Goal: Task Accomplishment & Management: Manage account settings

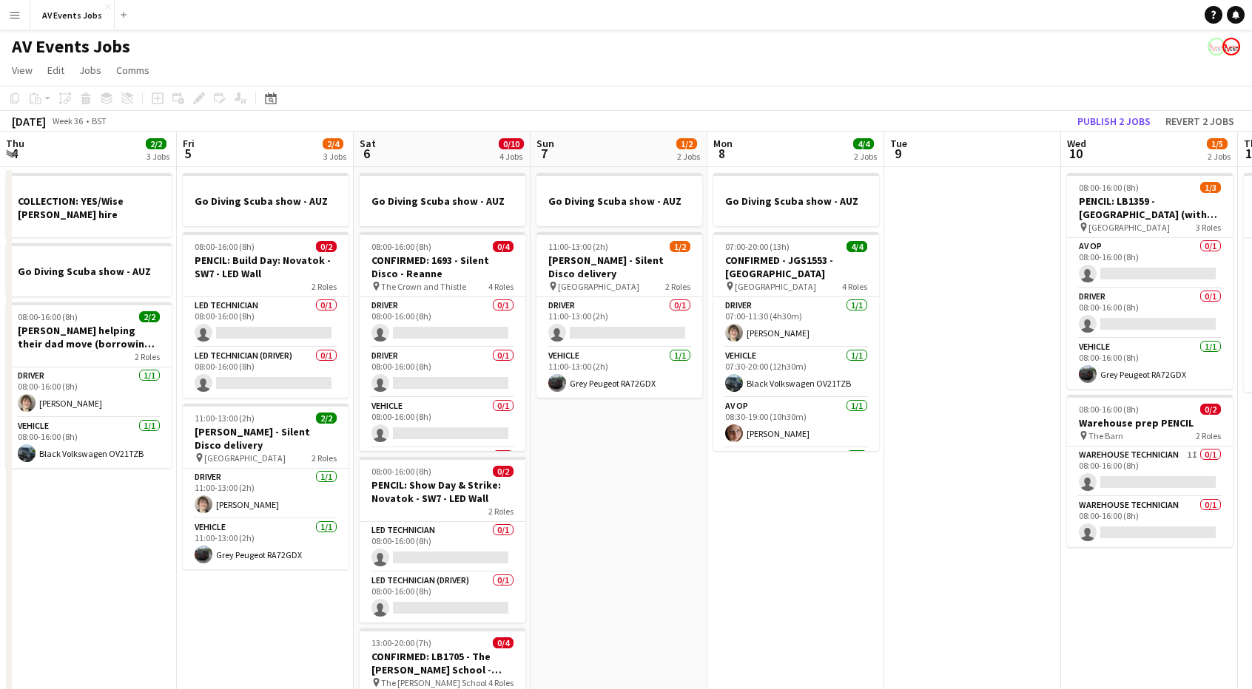
scroll to position [0, 481]
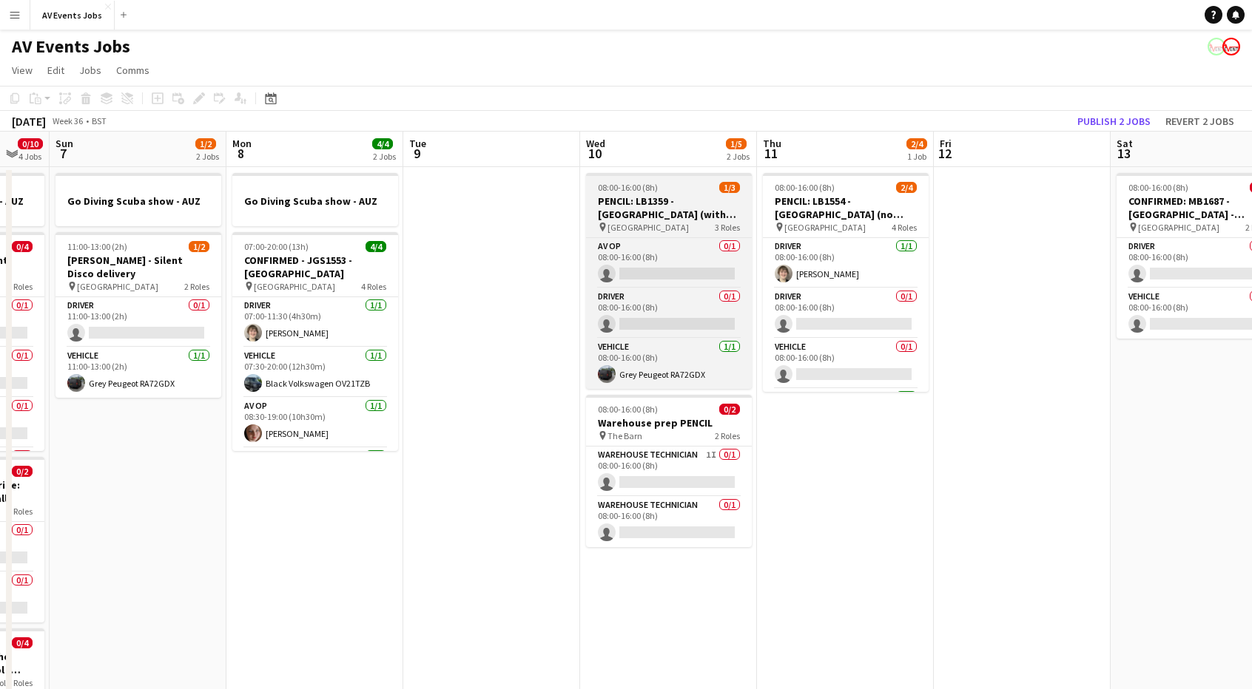
click at [652, 195] on h3 "PENCIL: LB1359 - [GEOGRAPHIC_DATA] (with tech)" at bounding box center [669, 208] width 166 height 27
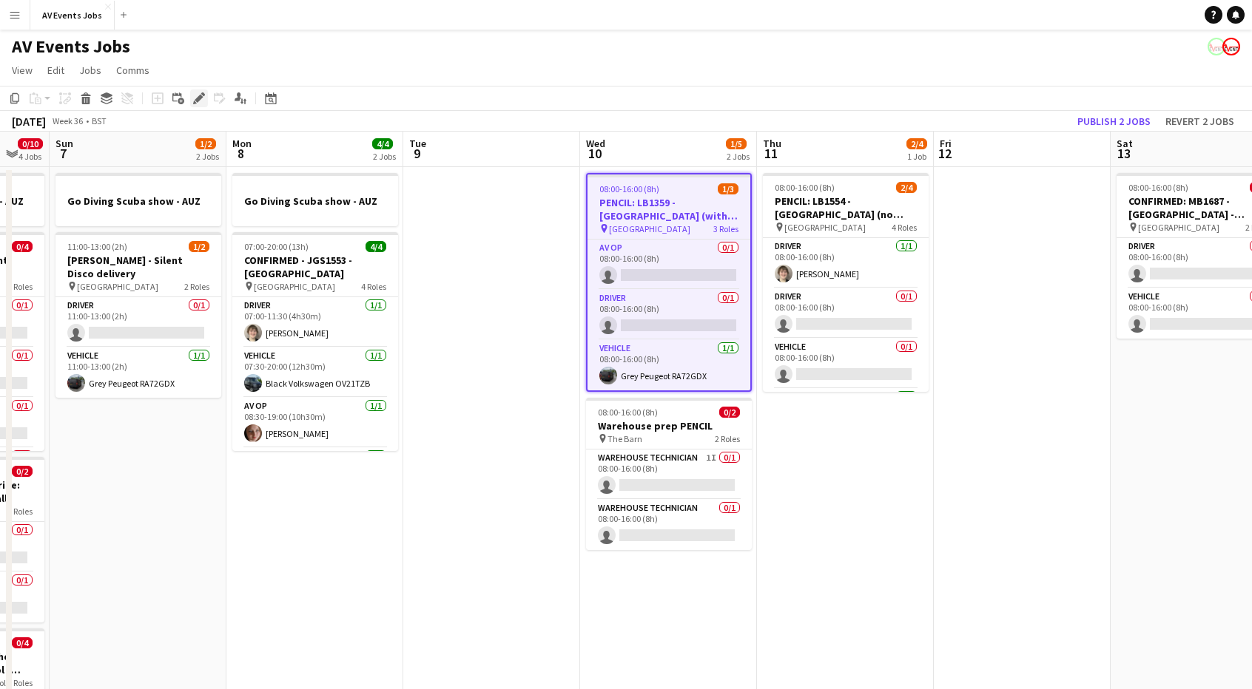
click at [191, 105] on div "Edit" at bounding box center [199, 99] width 18 height 18
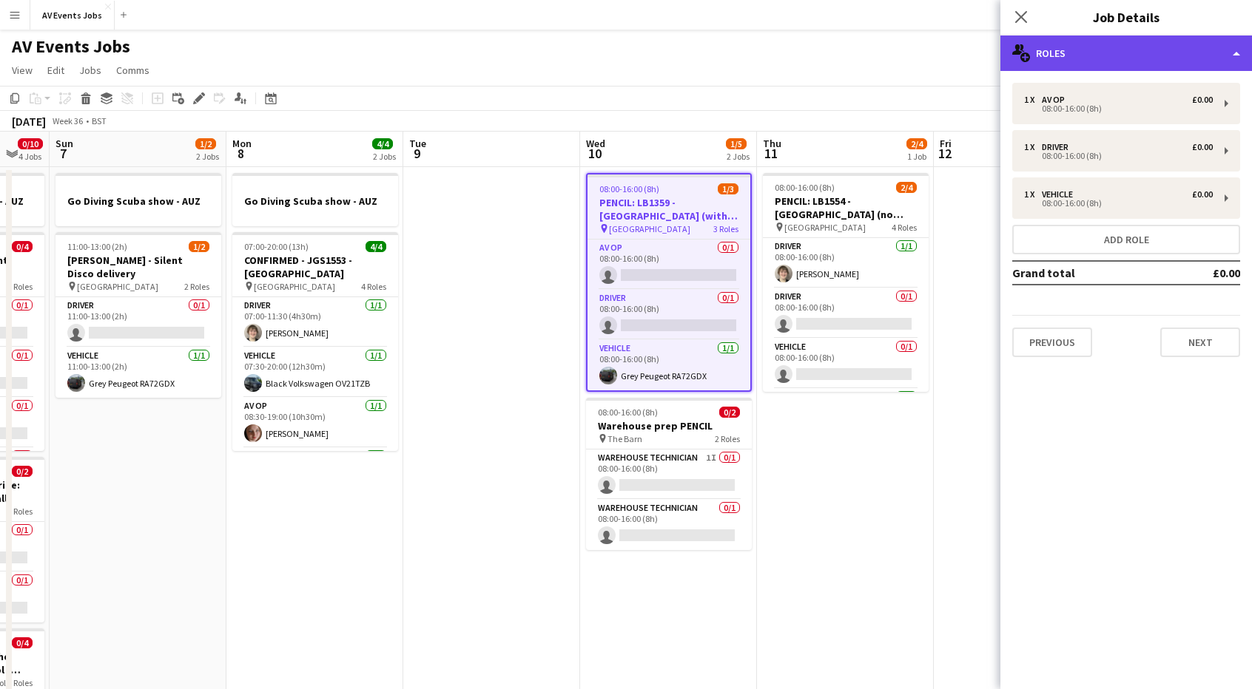
click at [1073, 45] on div "multiple-users-add Roles" at bounding box center [1126, 54] width 252 height 36
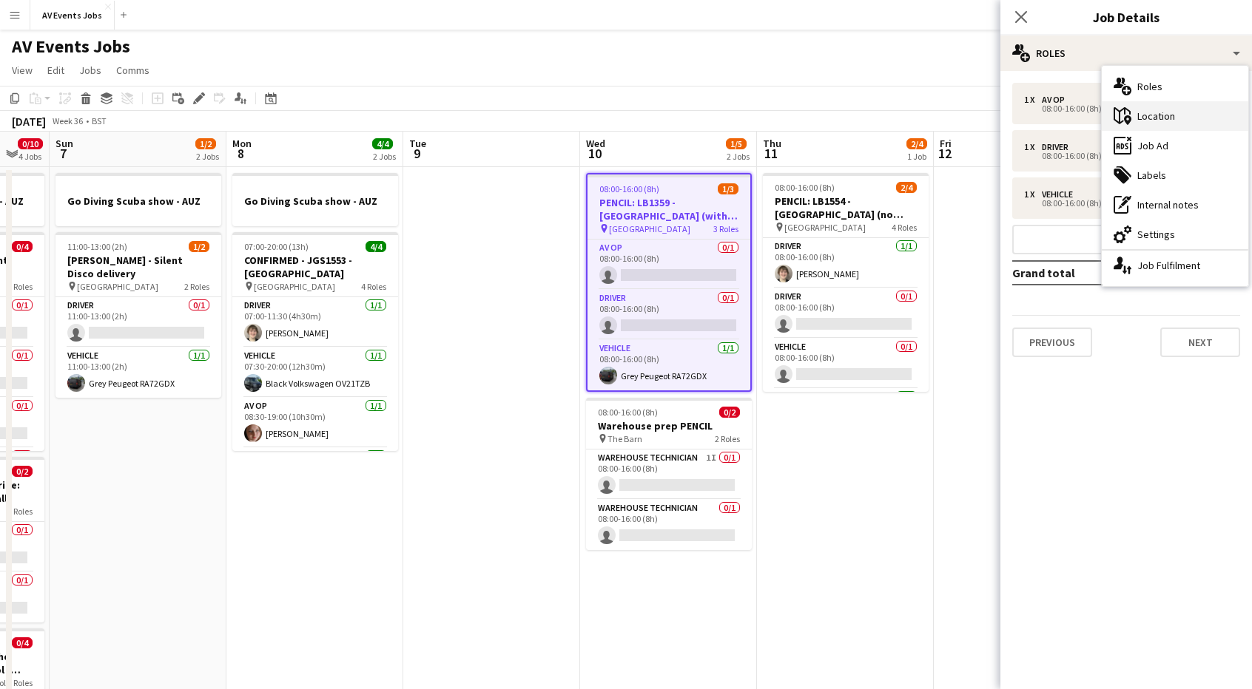
click at [1142, 127] on div "maps-pin-1 Location" at bounding box center [1174, 116] width 146 height 30
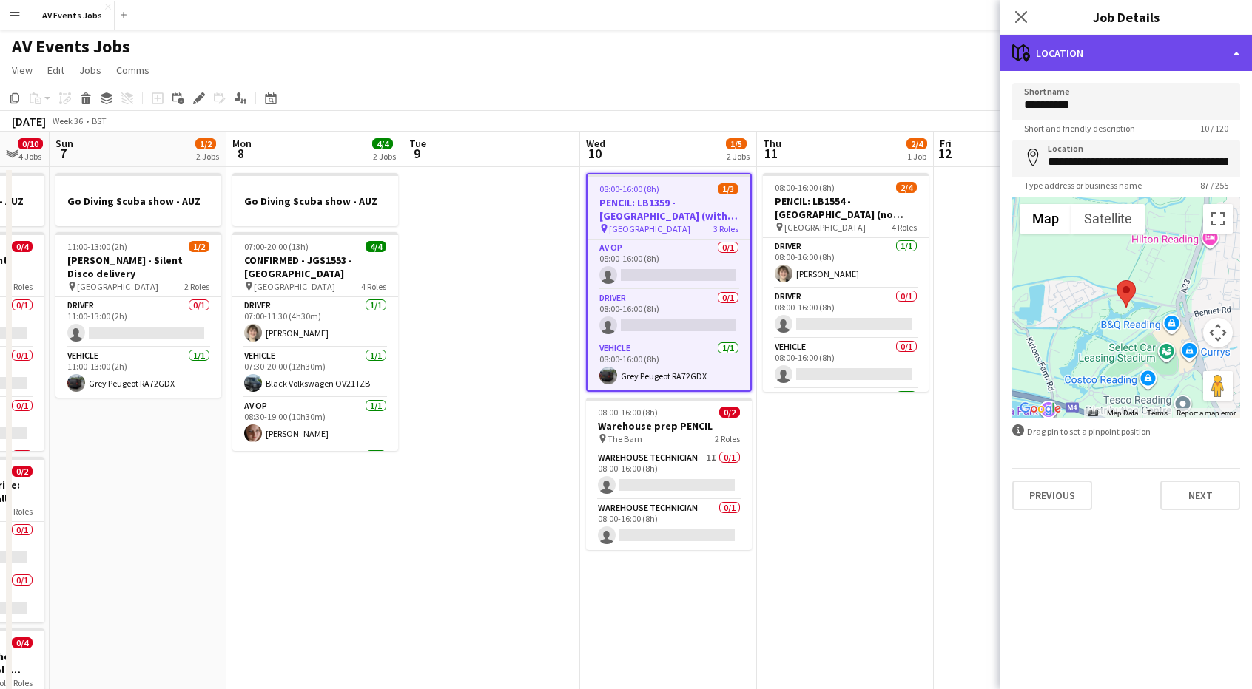
click at [1081, 54] on div "maps-pin-1 Location" at bounding box center [1126, 54] width 252 height 36
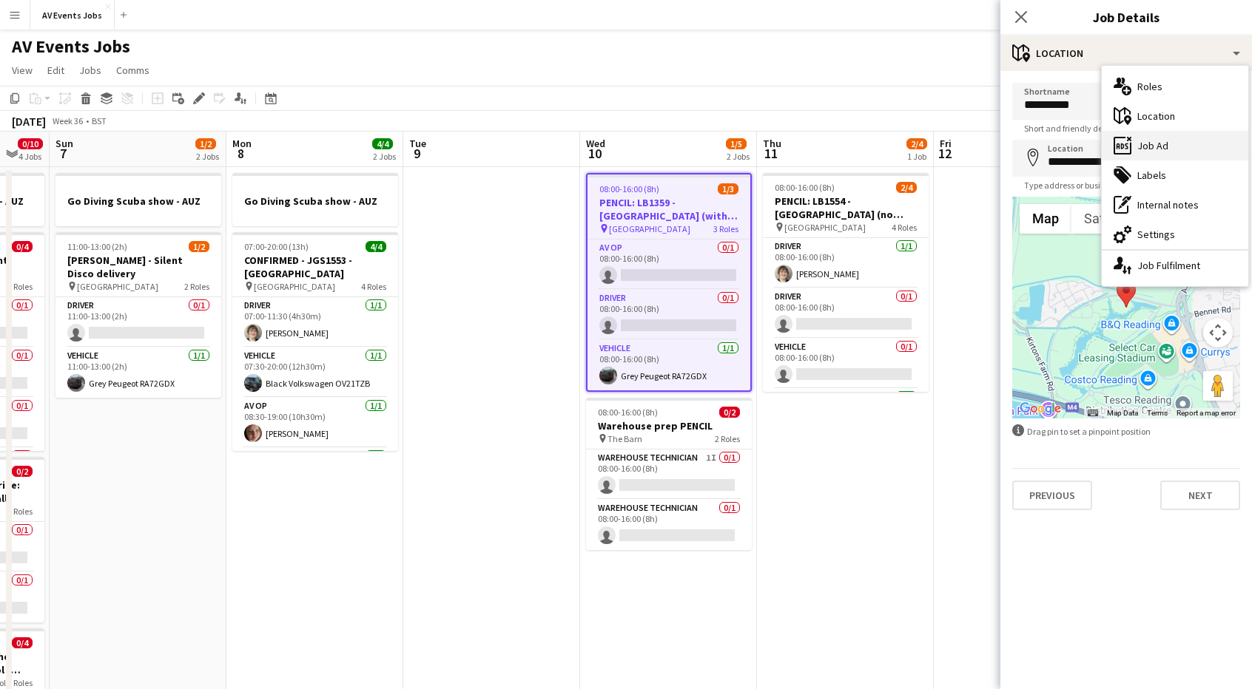
click at [1139, 141] on div "ads-window Job Ad" at bounding box center [1174, 146] width 146 height 30
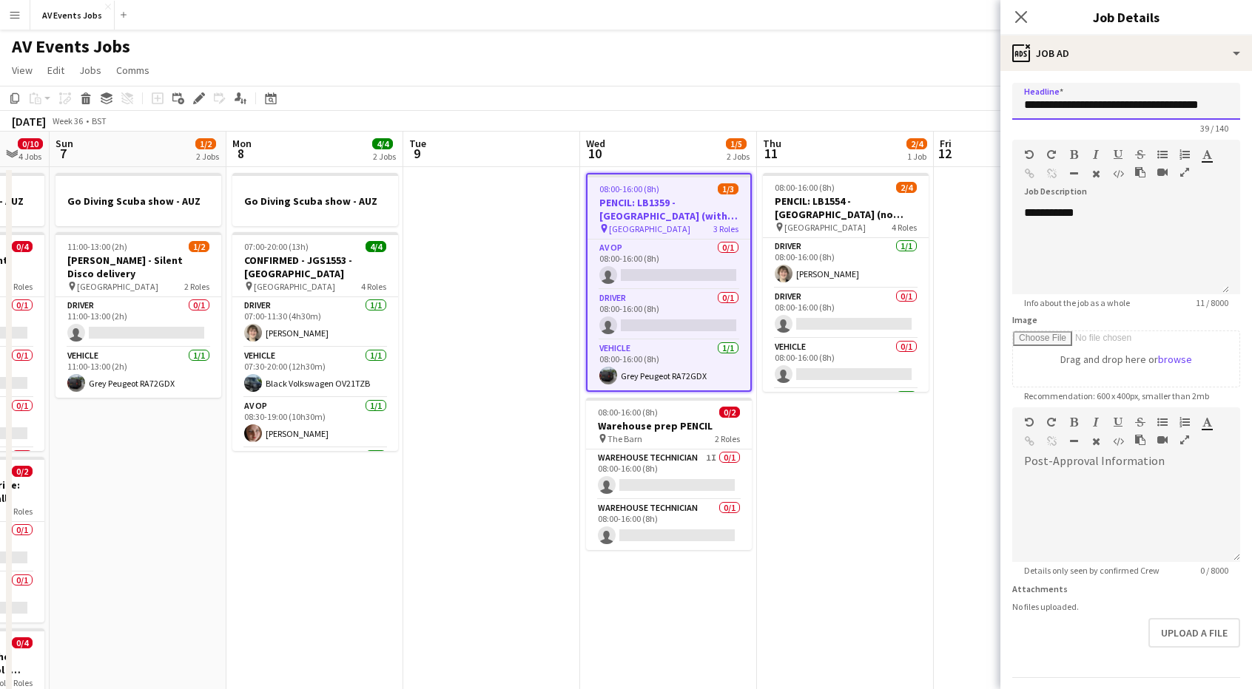
drag, startPoint x: 1065, startPoint y: 105, endPoint x: 929, endPoint y: 90, distance: 137.0
click at [938, 93] on body "Menu Boards Boards Boards All jobs Status Workforce Workforce My Workforce Recr…" at bounding box center [626, 504] width 1252 height 1009
type input "**********"
drag, startPoint x: 1073, startPoint y: 234, endPoint x: 998, endPoint y: 224, distance: 75.4
click at [998, 224] on body "Menu Boards Boards Boards All jobs Status Workforce Workforce My Workforce Recr…" at bounding box center [626, 504] width 1252 height 1009
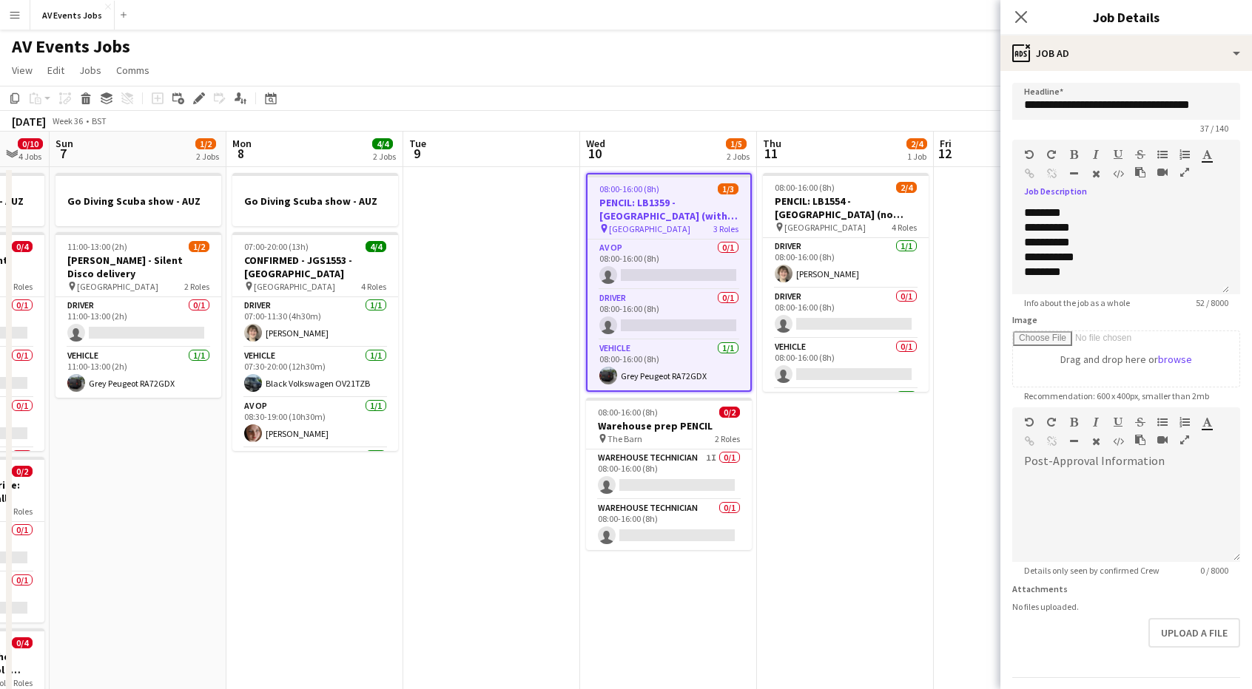
click at [890, 95] on app-toolbar "Copy Paste Paste Ctrl+V Paste with crew Ctrl+Shift+V Paste linked Job [GEOGRAPH…" at bounding box center [626, 98] width 1252 height 25
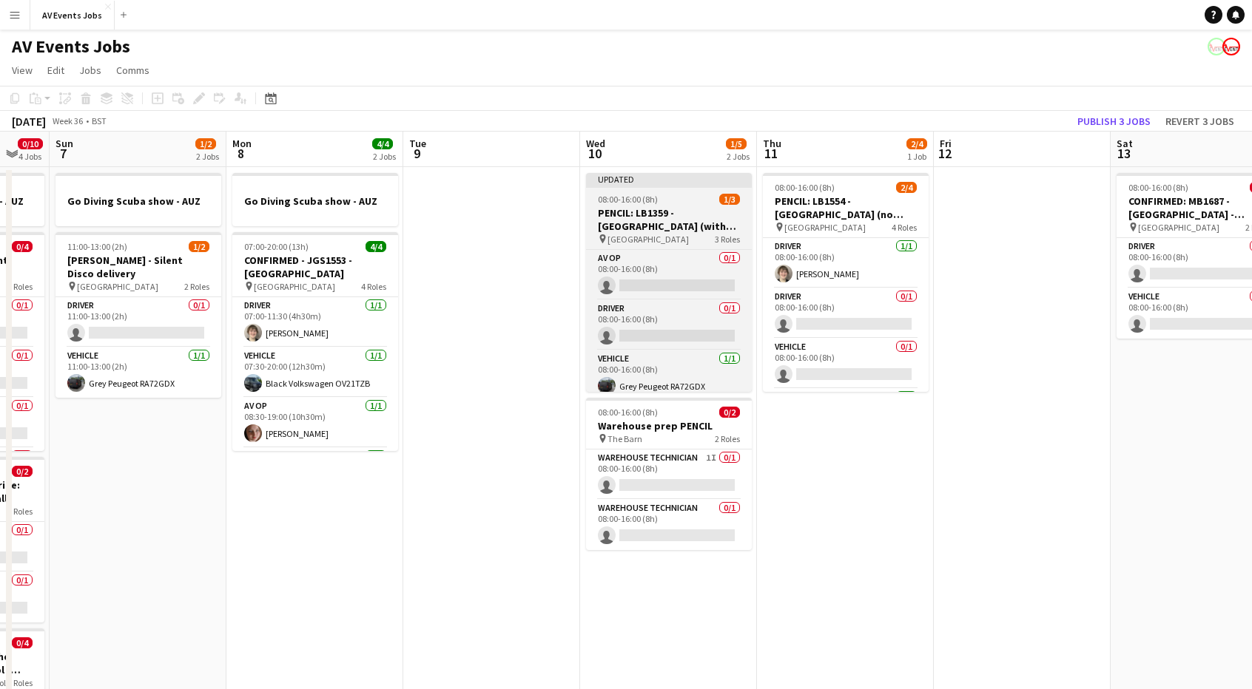
click at [691, 223] on h3 "PENCIL: LB1359 - [GEOGRAPHIC_DATA] (with tech)" at bounding box center [669, 219] width 166 height 27
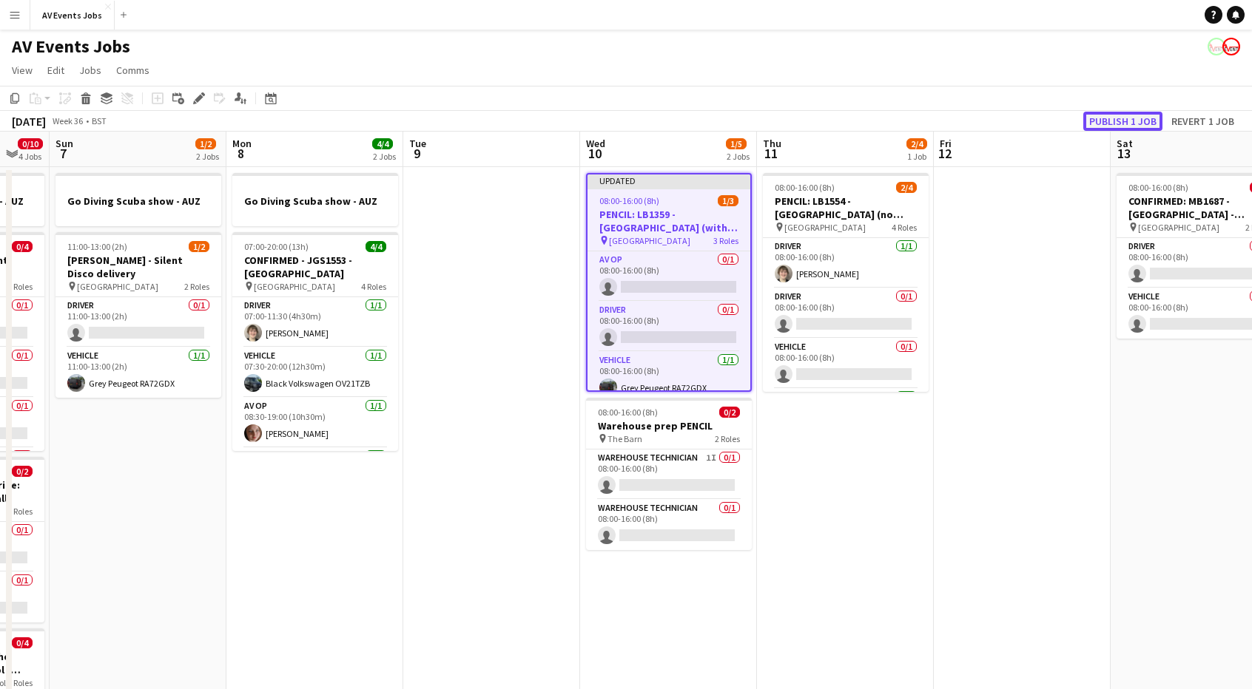
click at [1157, 120] on button "Publish 1 job" at bounding box center [1122, 121] width 79 height 19
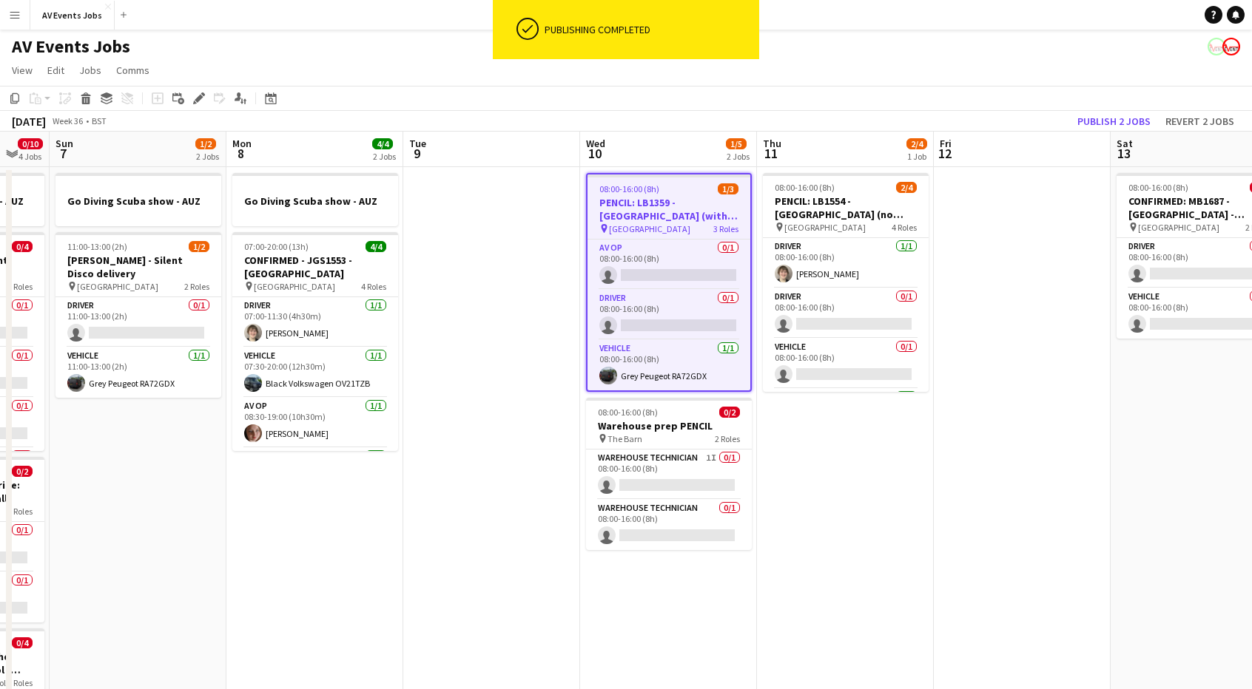
click at [676, 104] on app-toolbar "Copy Paste Paste Ctrl+V Paste with crew Ctrl+Shift+V Paste linked Job [GEOGRAPH…" at bounding box center [626, 98] width 1252 height 25
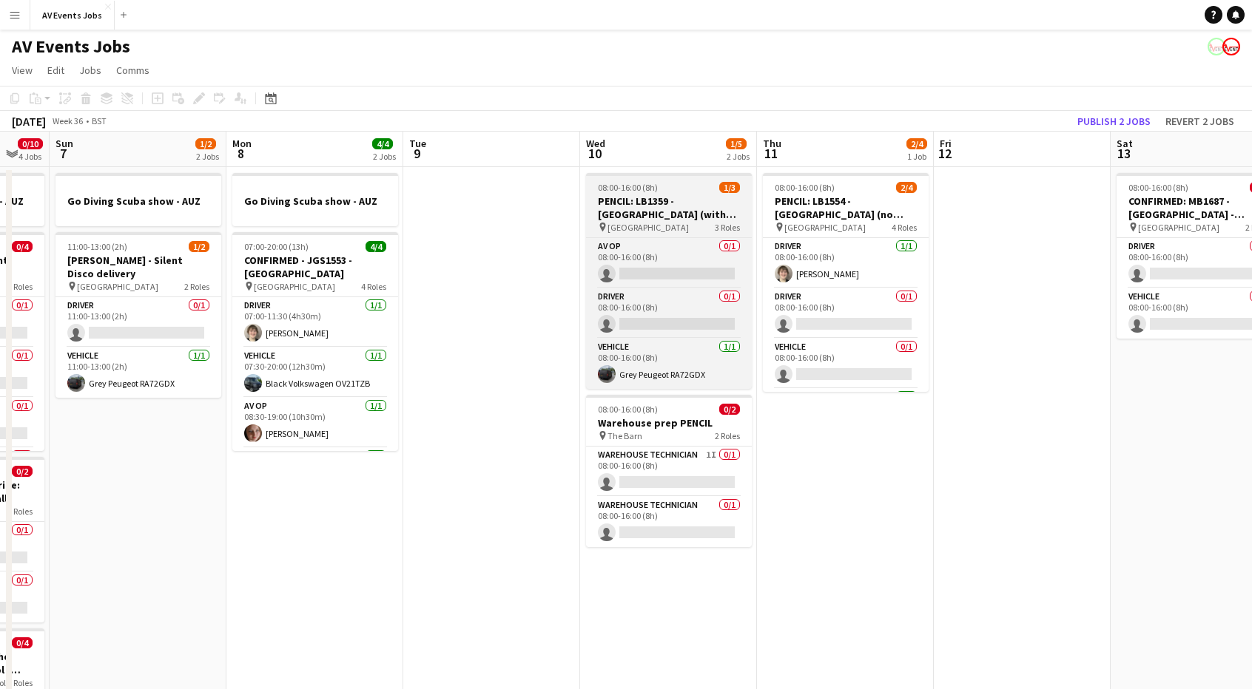
click at [664, 212] on h3 "PENCIL: LB1359 - [GEOGRAPHIC_DATA] (with tech)" at bounding box center [669, 208] width 166 height 27
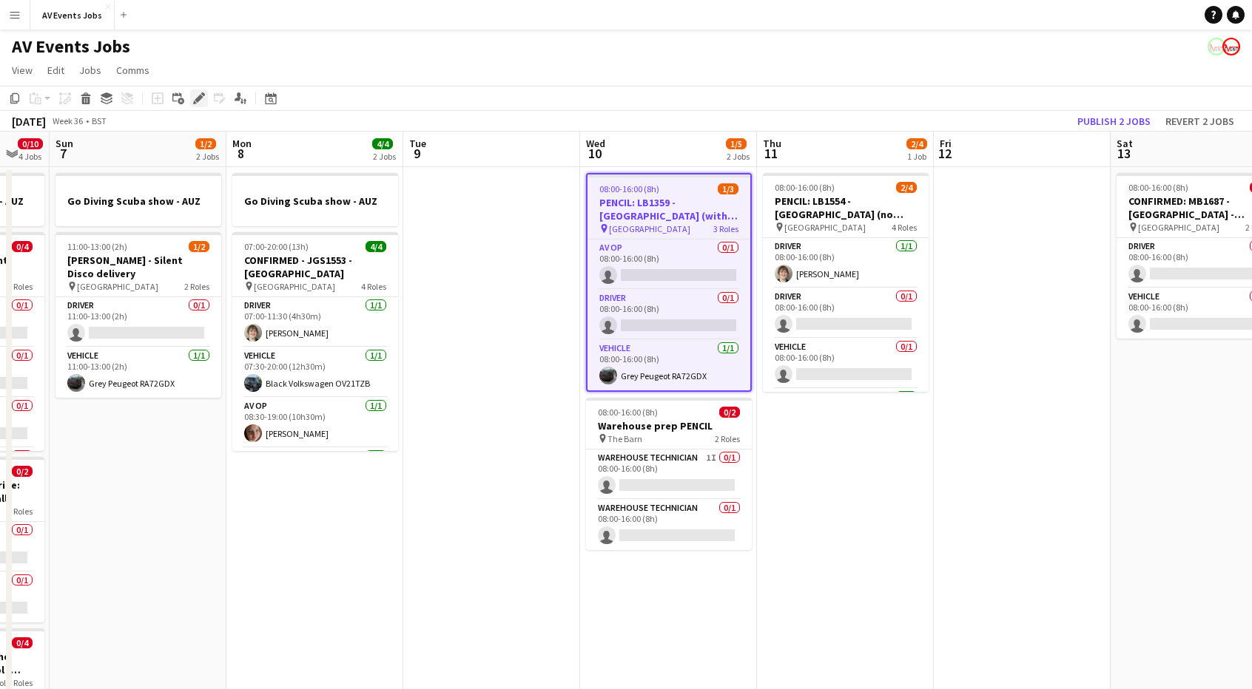
click at [200, 97] on icon at bounding box center [199, 99] width 8 height 8
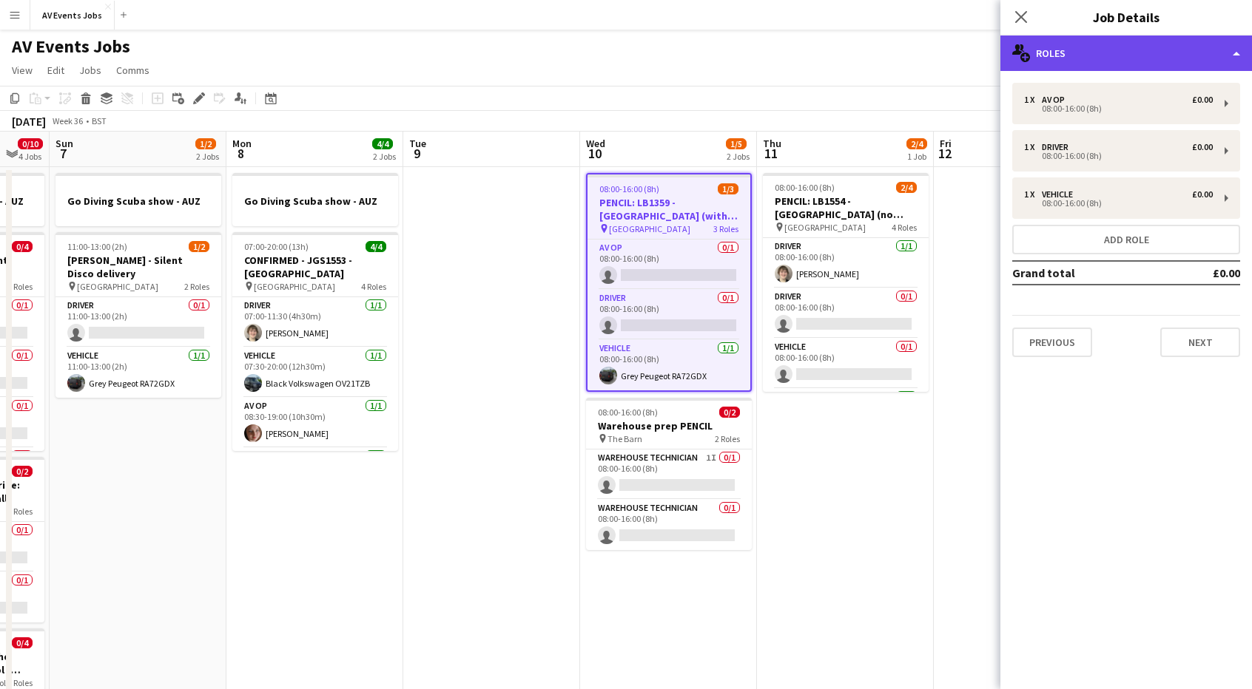
click at [1056, 67] on div "multiple-users-add Roles" at bounding box center [1126, 54] width 252 height 36
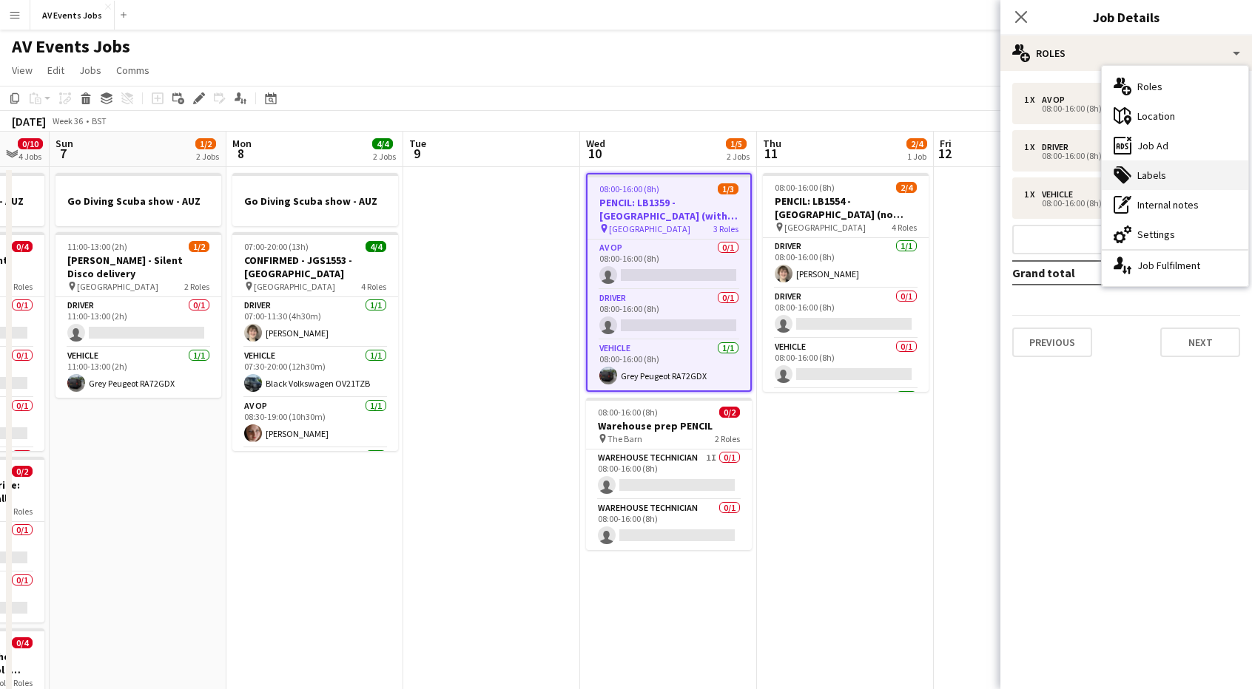
click at [1135, 161] on div "tags-double Labels" at bounding box center [1174, 176] width 146 height 30
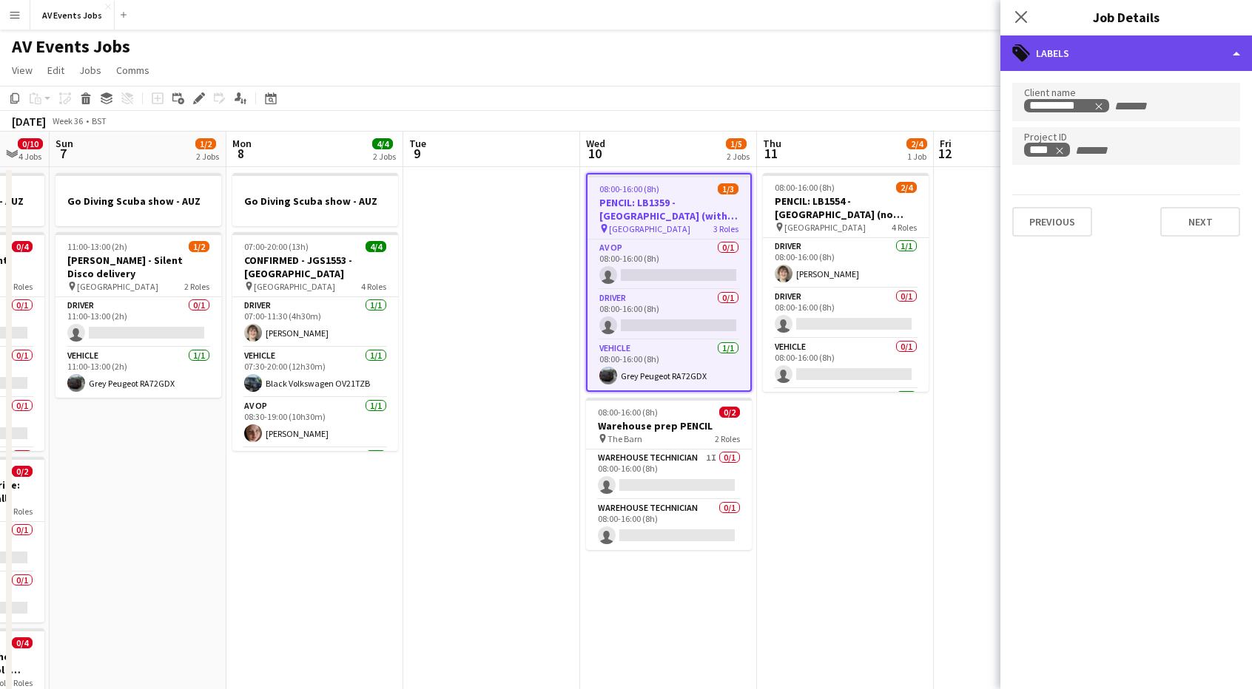
click at [1110, 54] on div "tags-double Labels" at bounding box center [1126, 54] width 252 height 36
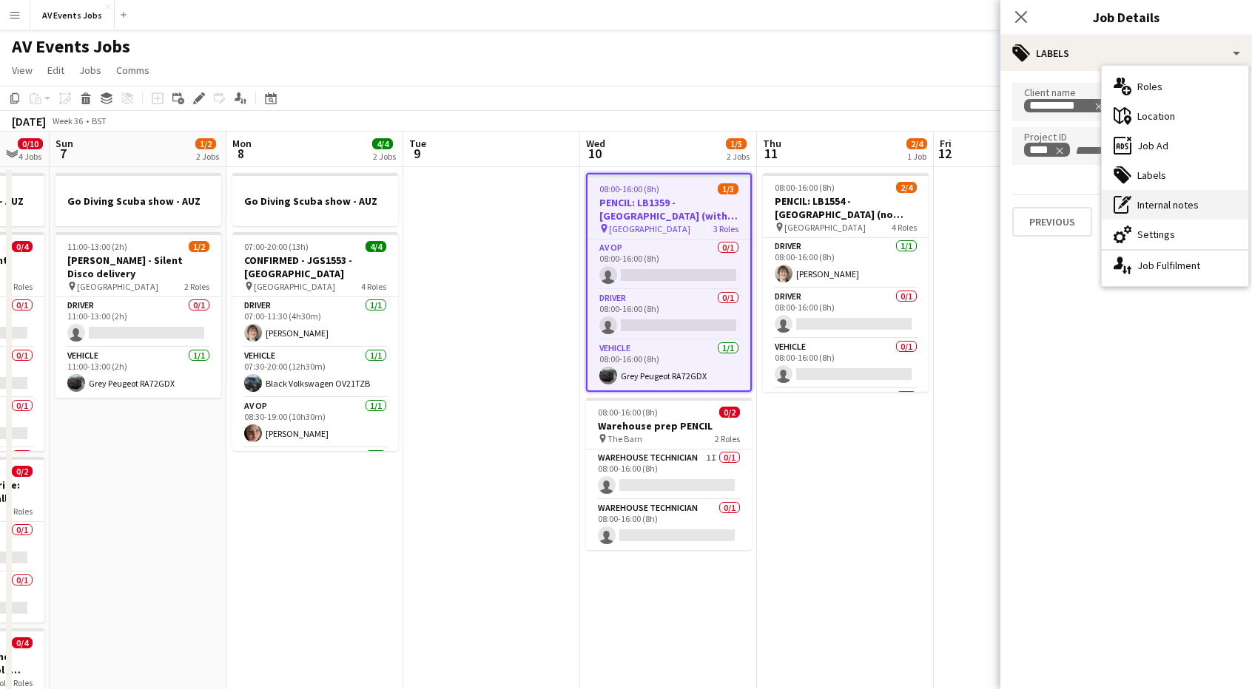
click at [1127, 212] on icon "pen-write" at bounding box center [1122, 205] width 18 height 18
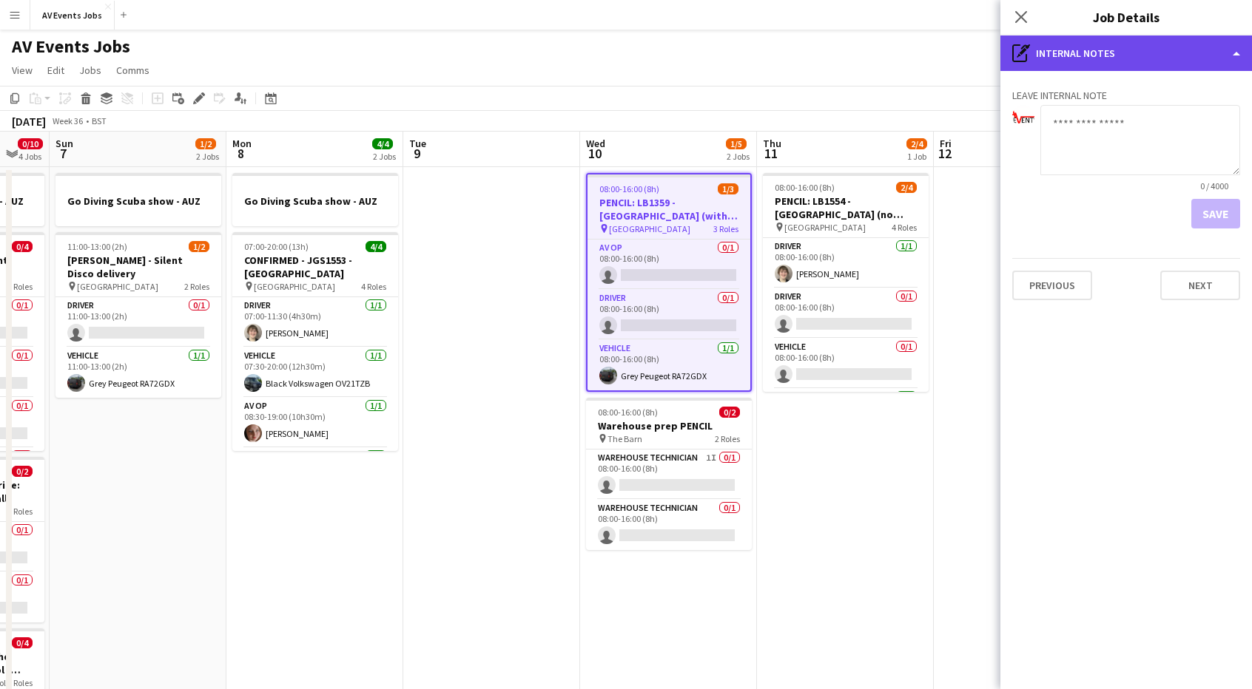
click at [1140, 45] on div "pen-write Internal notes" at bounding box center [1126, 54] width 252 height 36
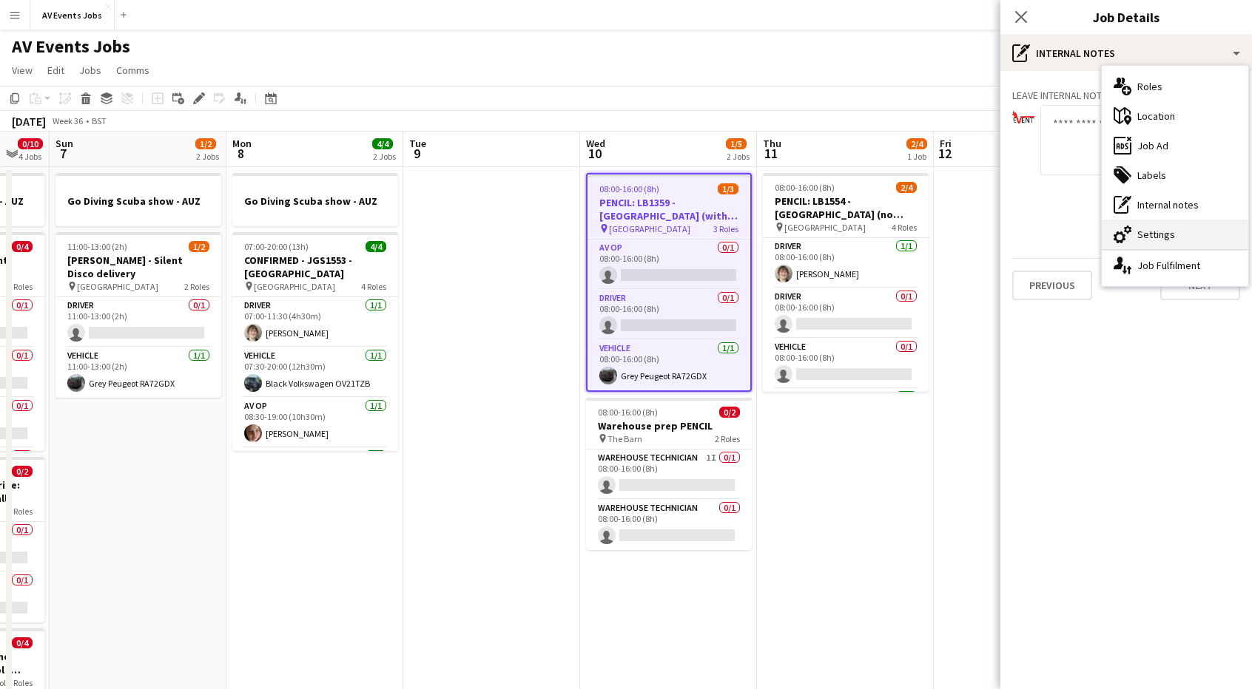
click at [1136, 239] on div "cog-double-3 Settings" at bounding box center [1174, 235] width 146 height 30
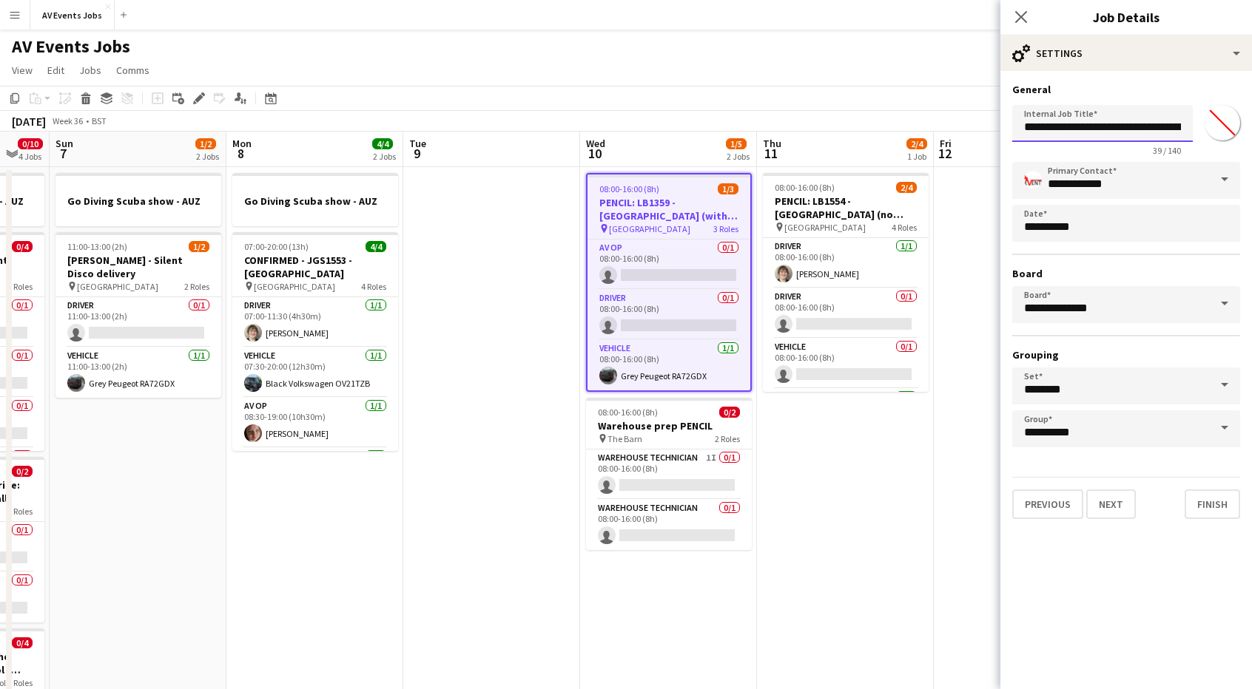
click at [1061, 126] on input "**********" at bounding box center [1102, 123] width 180 height 37
type input "**********"
click at [1219, 511] on button "Finish" at bounding box center [1211, 505] width 55 height 30
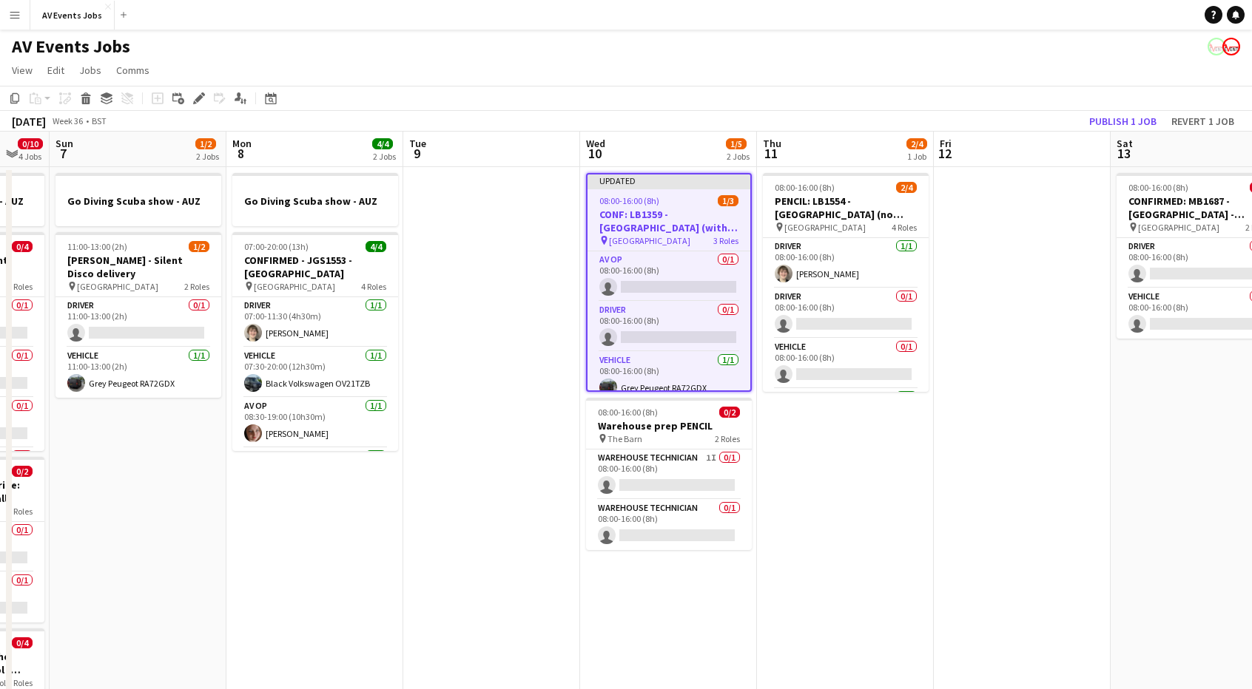
click at [815, 78] on app-page-menu "View Day view expanded Day view collapsed Month view Date picker Jump to [DATE]…" at bounding box center [626, 72] width 1252 height 28
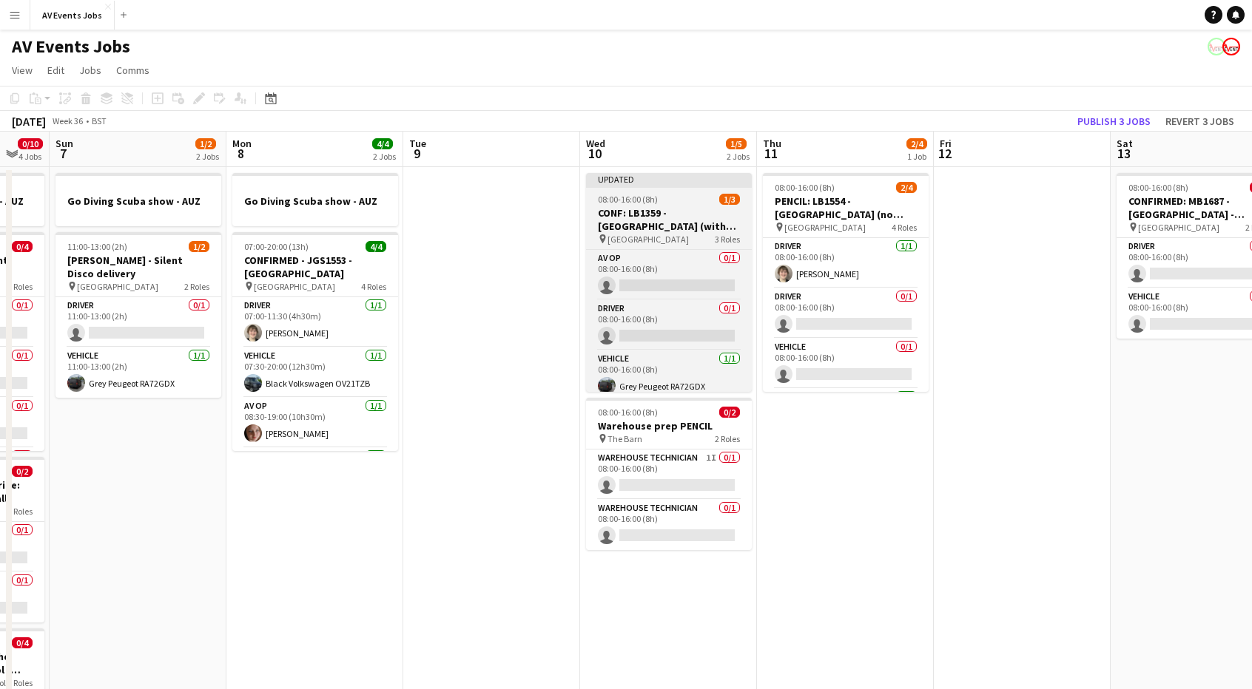
click at [670, 205] on app-job-card "Updated 08:00-16:00 (8h) 1/3 CONF: LB1359 - Green Park (with tech) pin Green Pa…" at bounding box center [669, 282] width 166 height 219
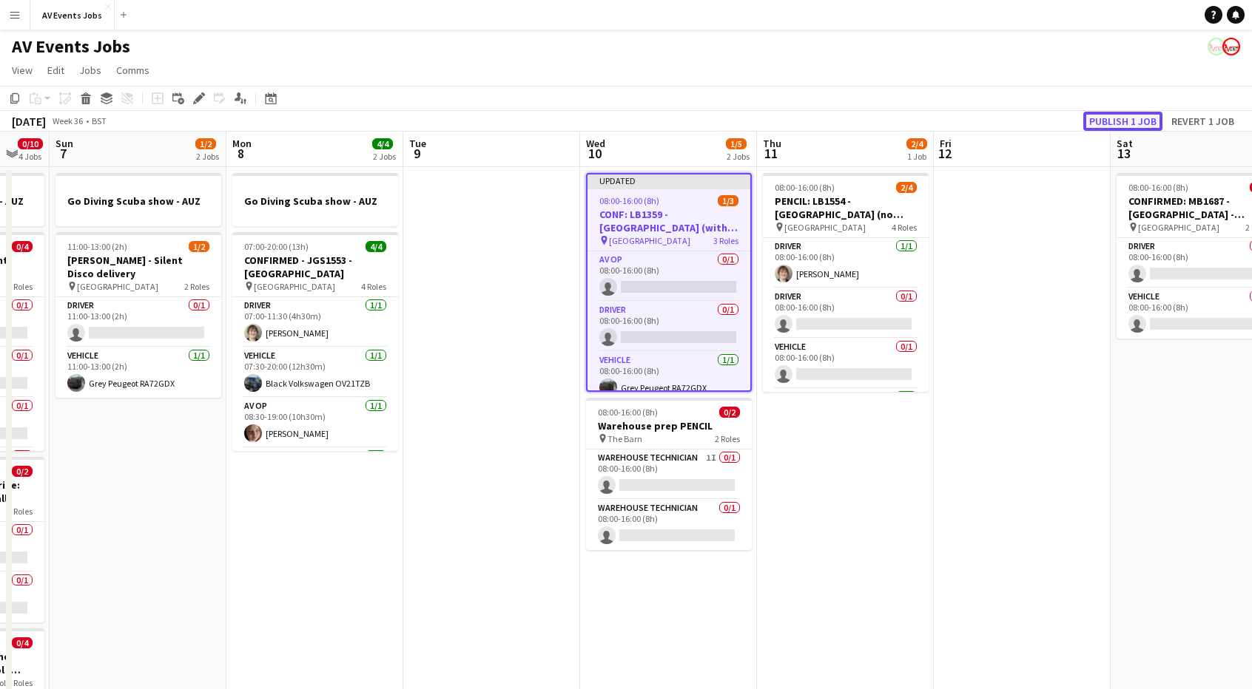
click at [1109, 120] on button "Publish 1 job" at bounding box center [1122, 121] width 79 height 19
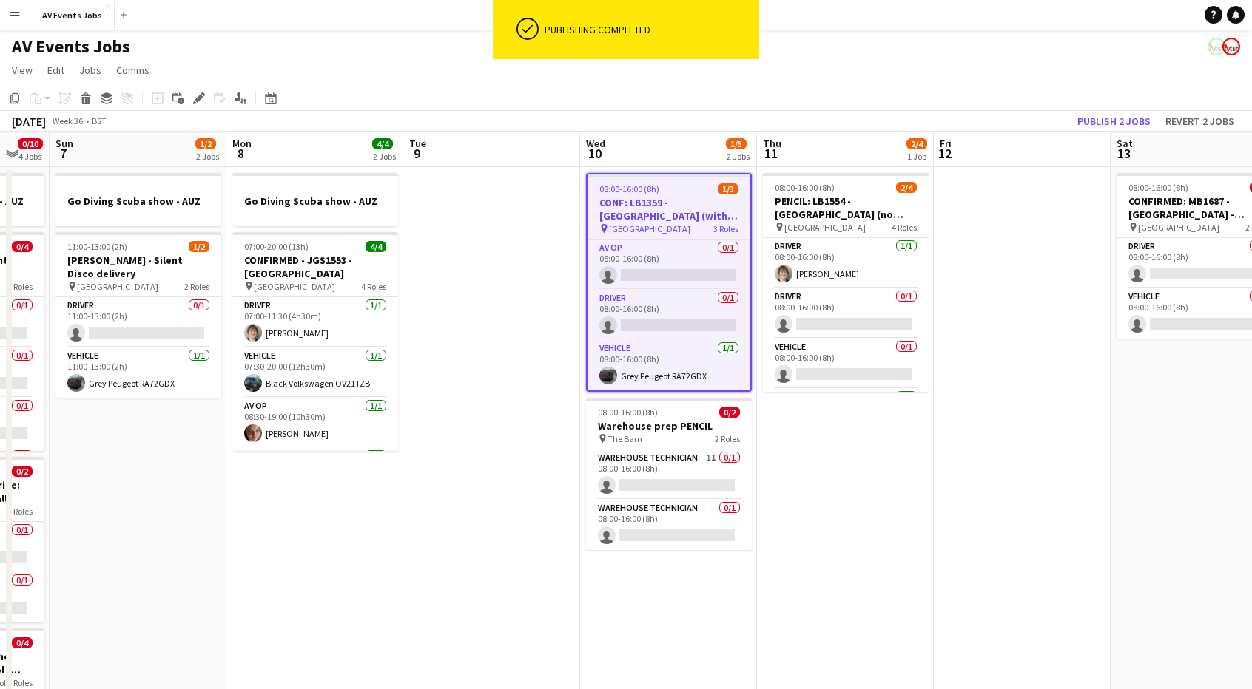
click at [711, 48] on div "Publishing completed" at bounding box center [649, 29] width 220 height 59
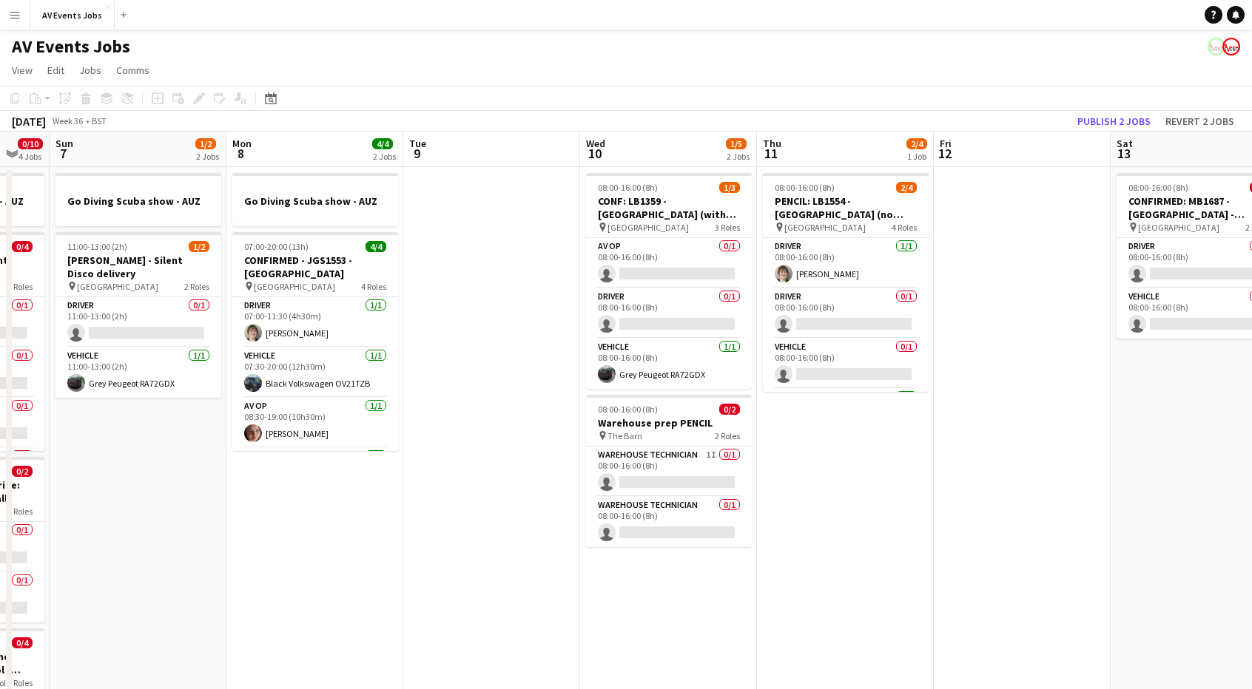
click at [762, 72] on app-page-menu "View Day view expanded Day view collapsed Month view Date picker Jump to [DATE]…" at bounding box center [626, 72] width 1252 height 28
